Goal: Task Accomplishment & Management: Manage account settings

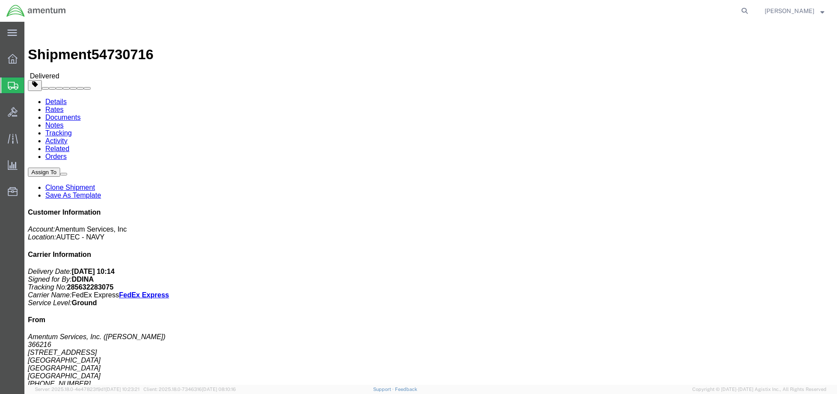
click at [0, 0] on span "Shipment Manager" at bounding box center [0, 0] width 0 height 0
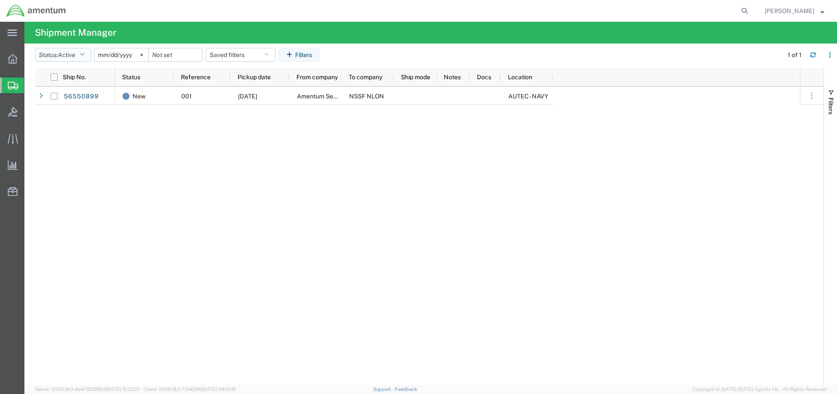
click at [74, 51] on span "Active" at bounding box center [66, 54] width 17 height 7
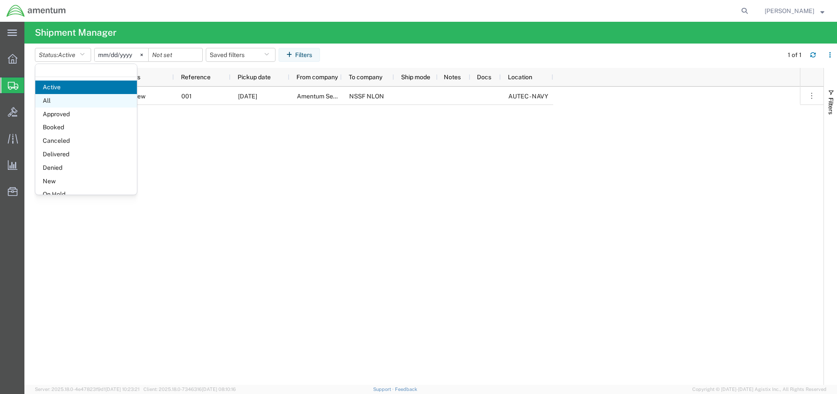
click at [74, 98] on span "All" at bounding box center [86, 101] width 102 height 14
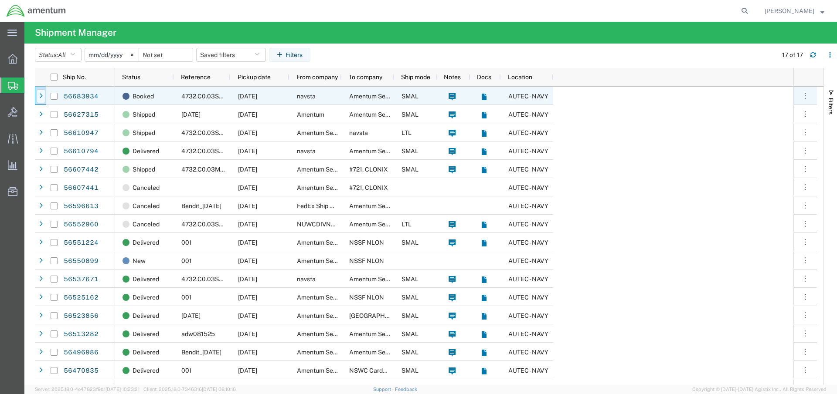
click at [40, 95] on icon at bounding box center [40, 96] width 3 height 6
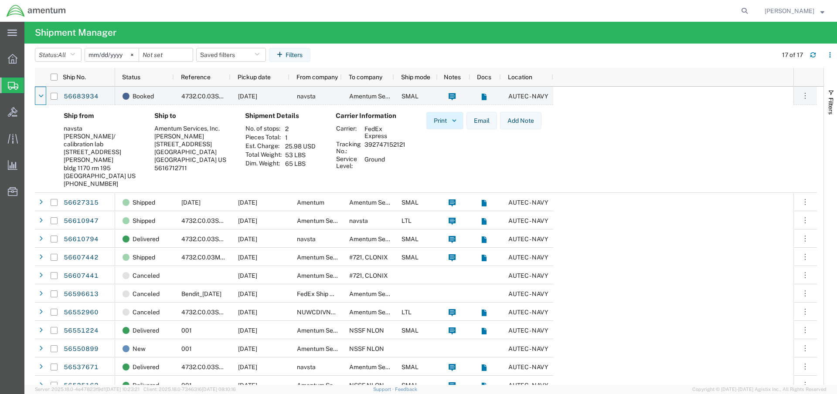
click at [435, 115] on button "Print" at bounding box center [444, 120] width 37 height 17
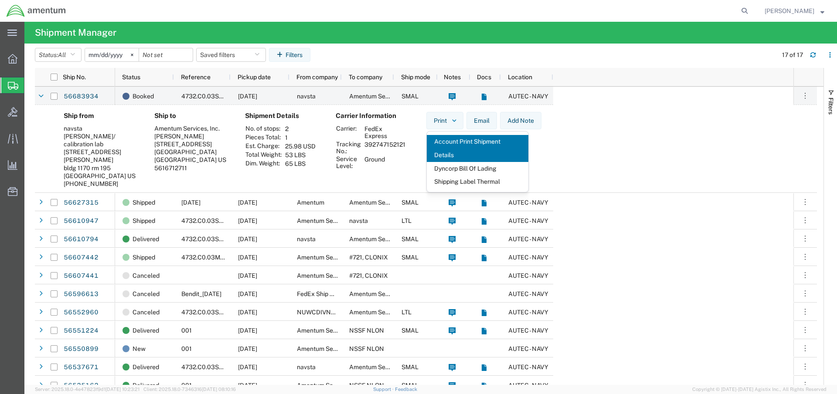
click at [359, 151] on th "Tracking No.:" at bounding box center [349, 147] width 26 height 15
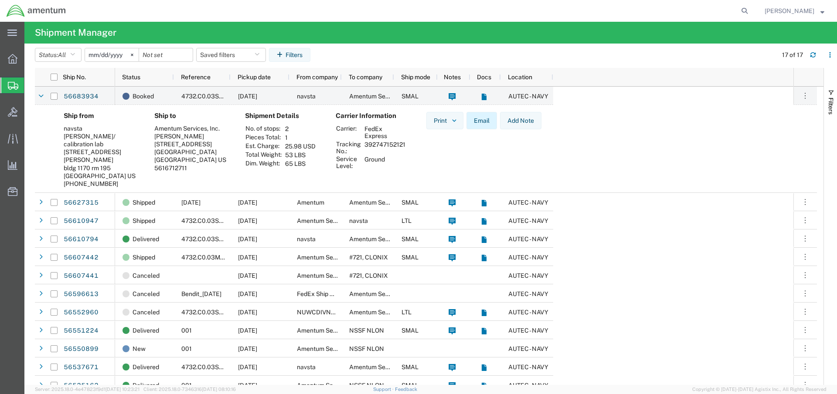
click at [476, 122] on button "Email" at bounding box center [481, 120] width 31 height 17
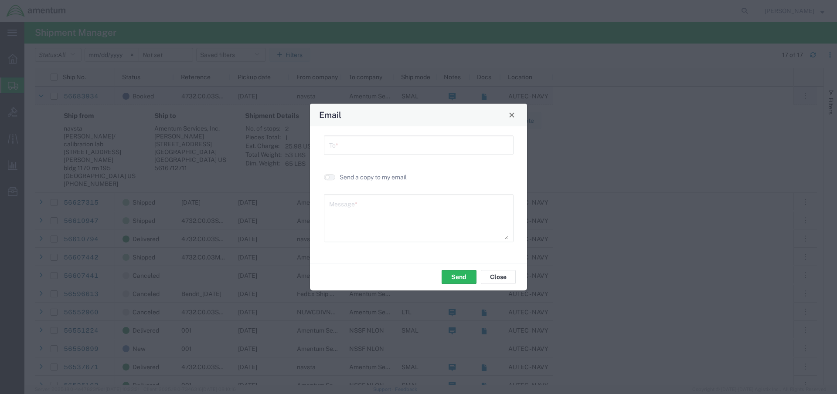
click at [460, 137] on input "text" at bounding box center [418, 144] width 179 height 15
click at [349, 149] on input "[PERSON_NAME].warraiat" at bounding box center [418, 144] width 179 height 15
click at [394, 148] on div "[PERSON_NAME].[PERSON_NAME] To *" at bounding box center [419, 145] width 190 height 19
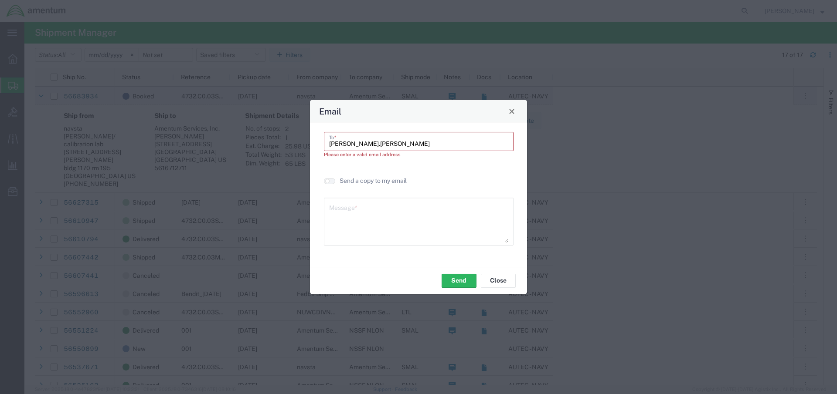
click at [400, 146] on input "[PERSON_NAME].[PERSON_NAME]" at bounding box center [418, 140] width 179 height 15
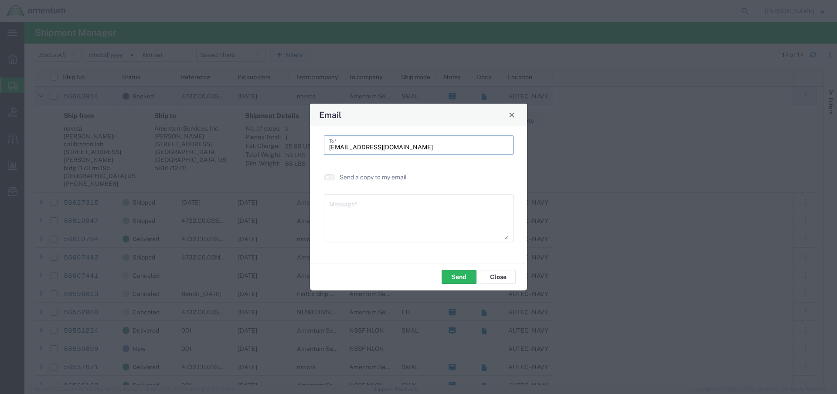
type input "[EMAIL_ADDRESS][DOMAIN_NAME]"
click at [455, 220] on textarea at bounding box center [418, 218] width 179 height 43
click at [461, 277] on button "Send" at bounding box center [458, 277] width 35 height 14
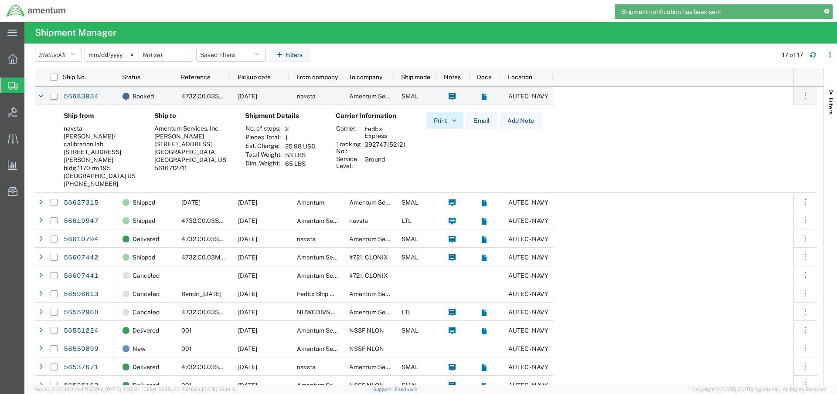
click at [446, 124] on button "Print" at bounding box center [444, 120] width 37 height 17
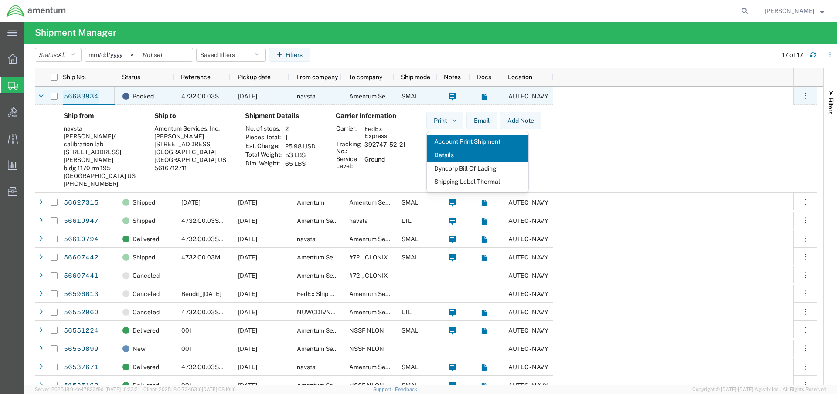
click at [78, 95] on link "56683934" at bounding box center [81, 97] width 36 height 14
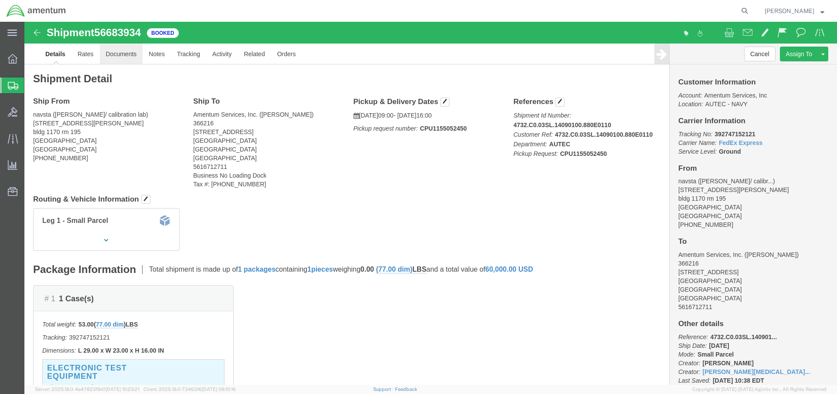
click link "Documents"
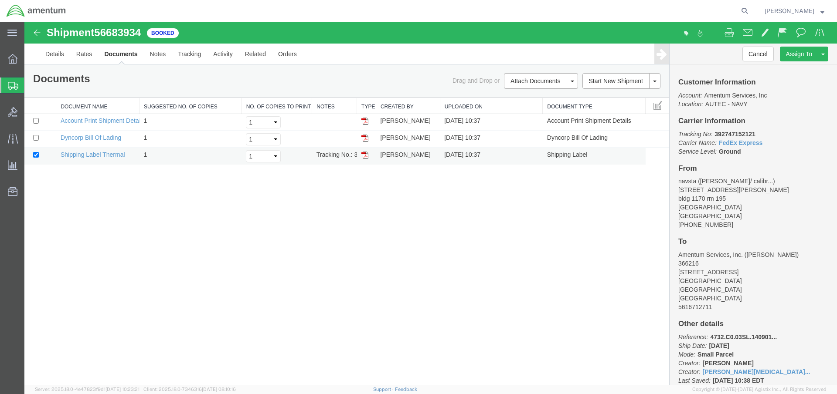
click at [363, 156] on img at bounding box center [364, 155] width 7 height 7
